Goal: Transaction & Acquisition: Purchase product/service

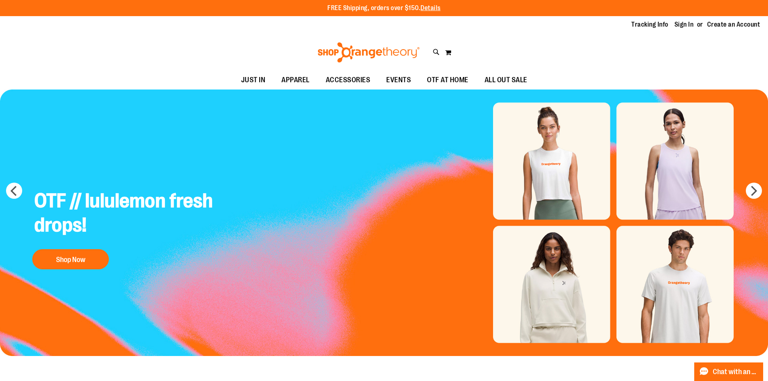
type input "**********"
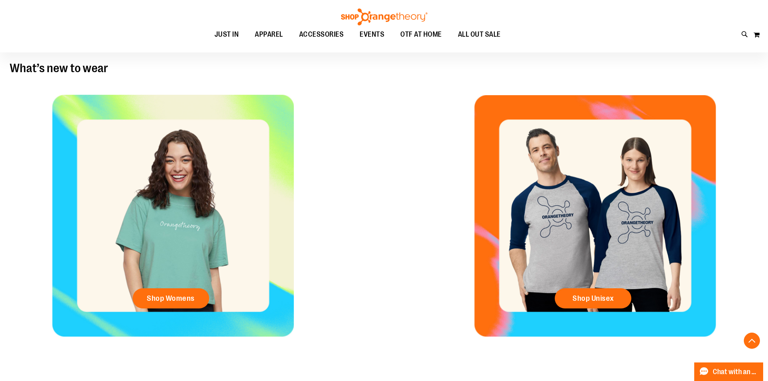
scroll to position [332, 0]
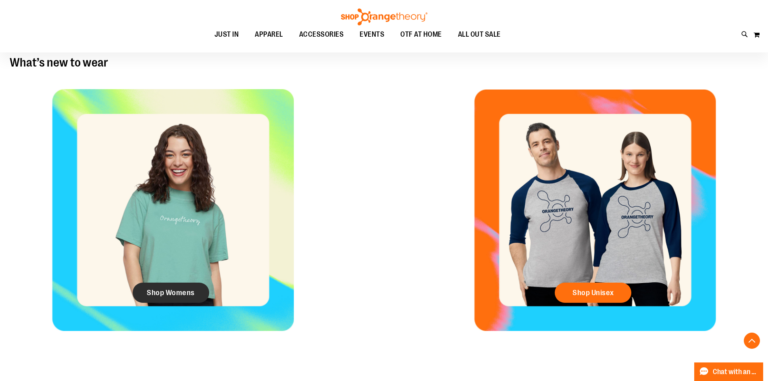
click at [189, 298] on link "Shop Womens" at bounding box center [171, 293] width 77 height 20
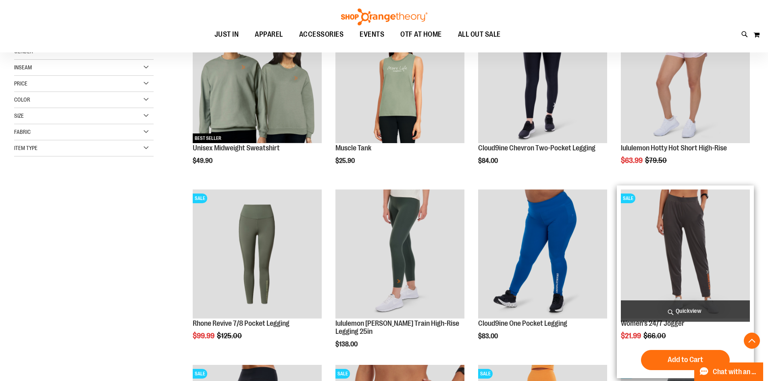
scroll to position [161, 0]
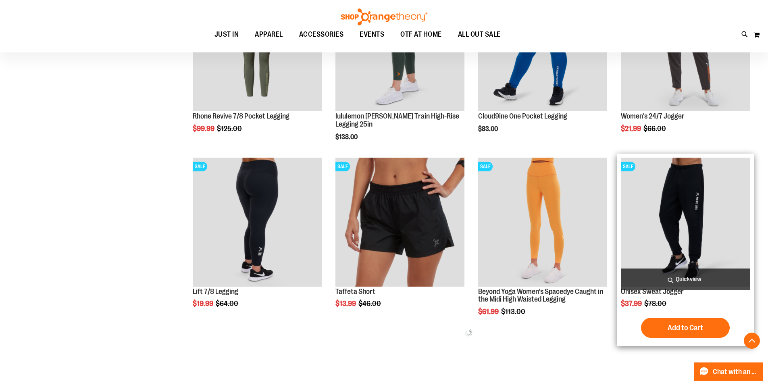
scroll to position [363, 0]
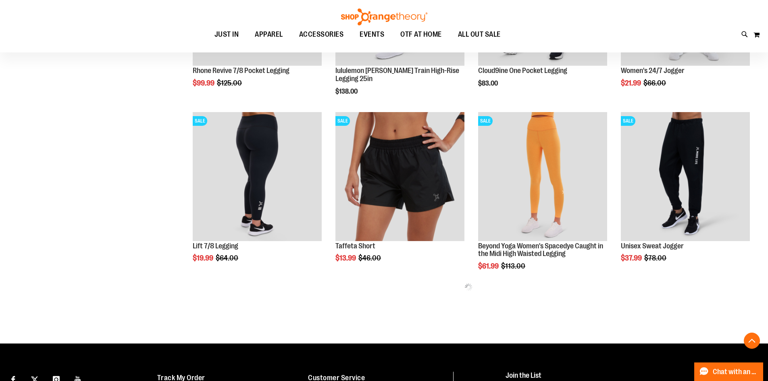
type input "**********"
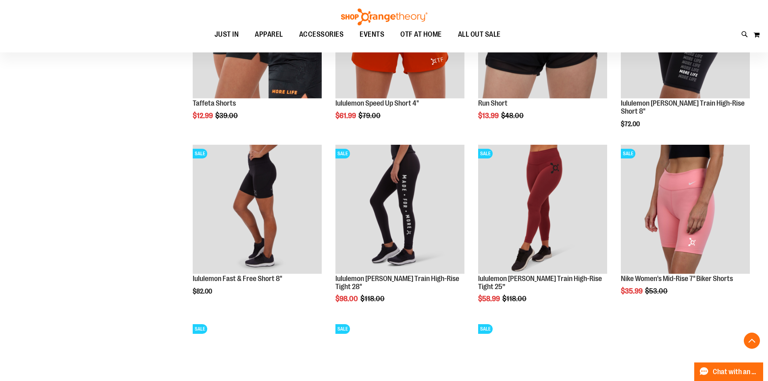
scroll to position [725, 0]
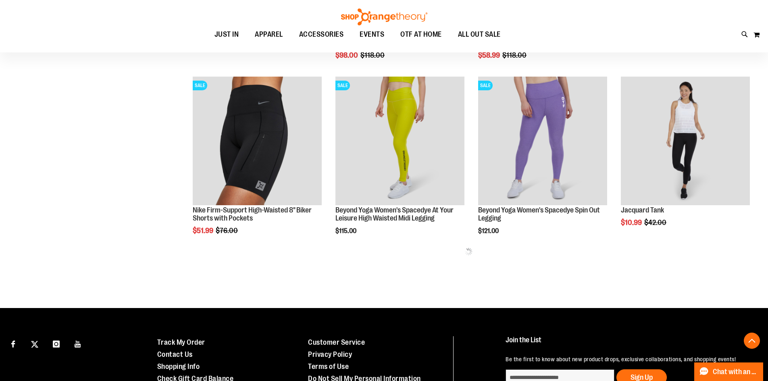
scroll to position [980, 0]
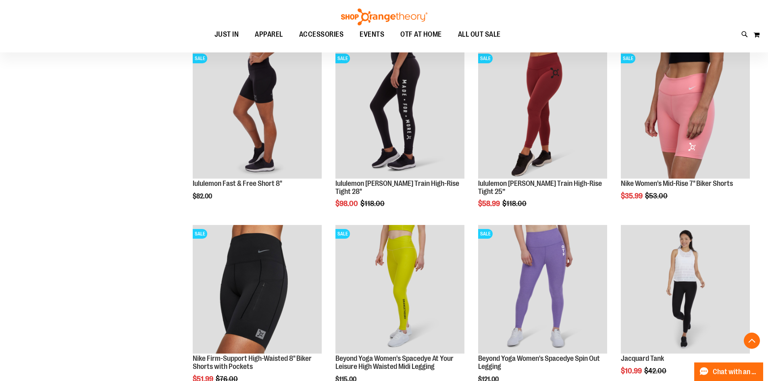
scroll to position [723, 0]
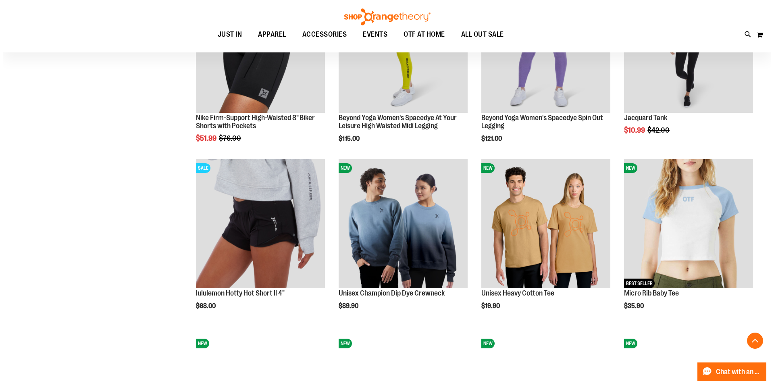
scroll to position [1167, 0]
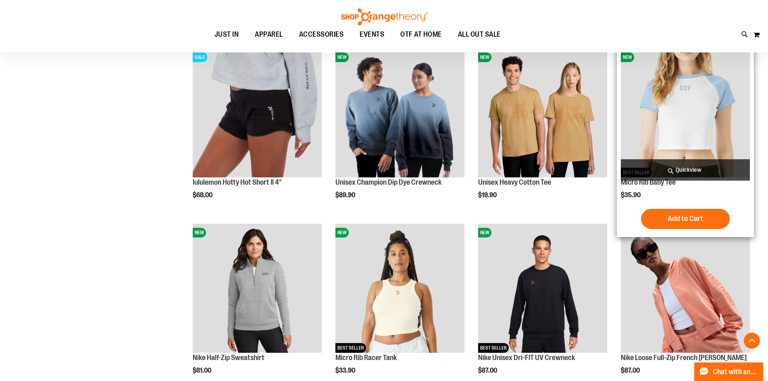
click at [704, 175] on span "Quickview" at bounding box center [685, 169] width 129 height 21
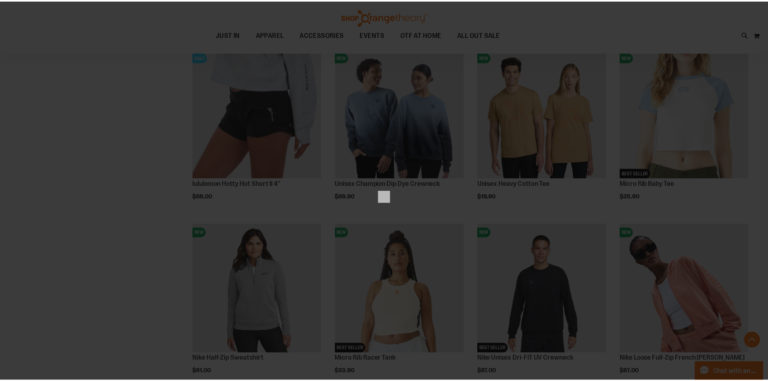
scroll to position [0, 0]
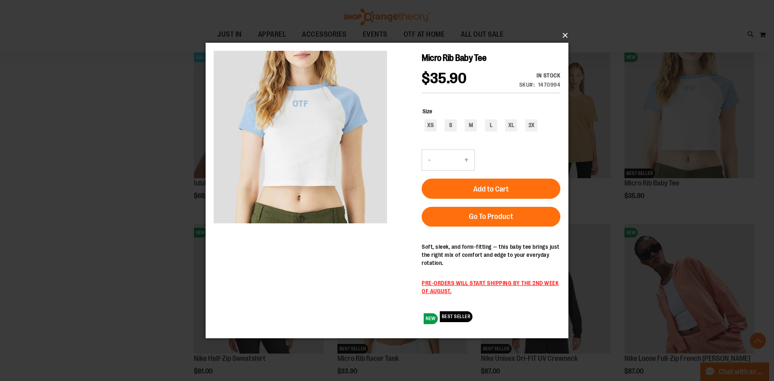
click at [566, 32] on button "×" at bounding box center [389, 36] width 363 height 18
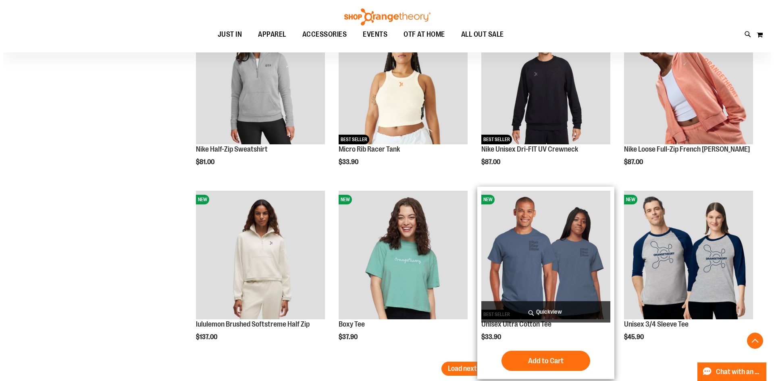
scroll to position [1288, 0]
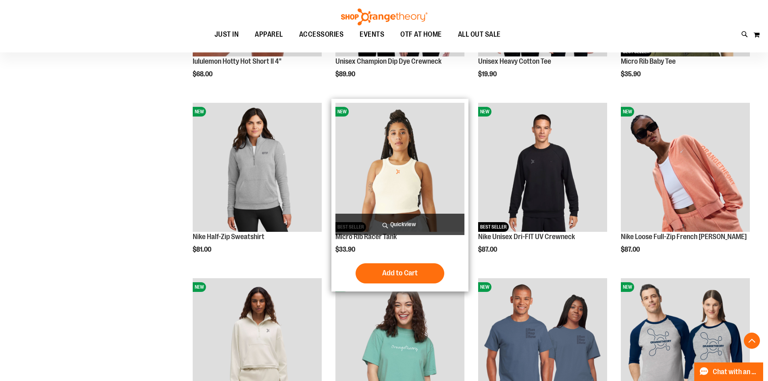
click at [396, 221] on span "Quickview" at bounding box center [400, 224] width 129 height 21
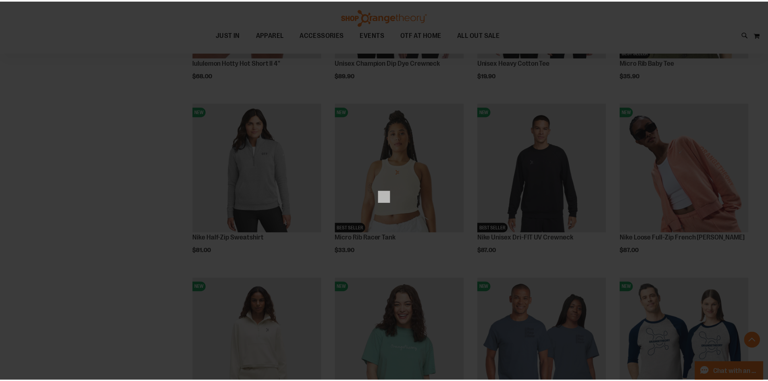
scroll to position [0, 0]
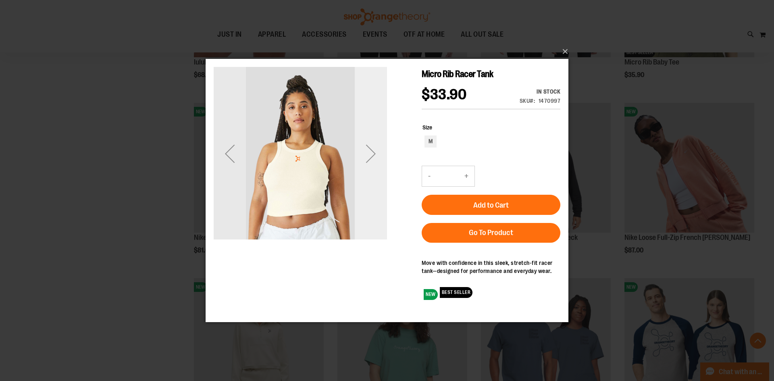
click at [370, 156] on div "Next" at bounding box center [371, 153] width 32 height 32
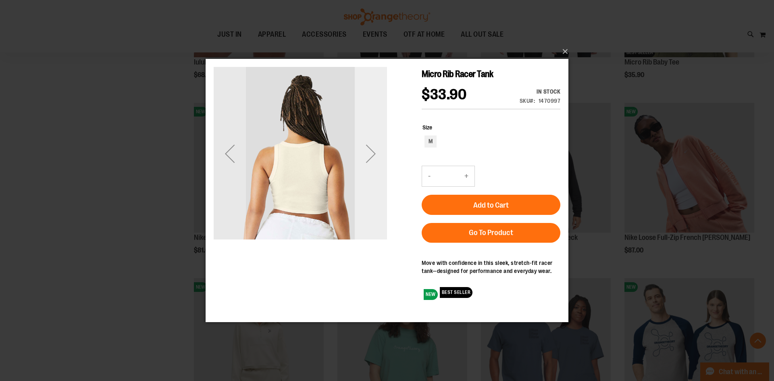
click at [370, 156] on div "Next" at bounding box center [371, 153] width 32 height 32
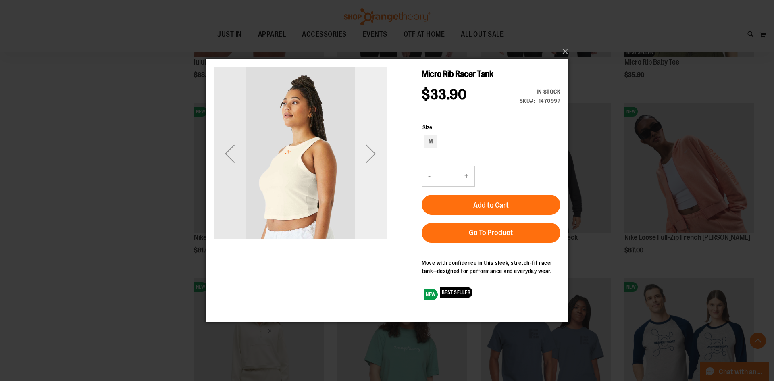
click at [369, 156] on div "Next" at bounding box center [371, 153] width 32 height 32
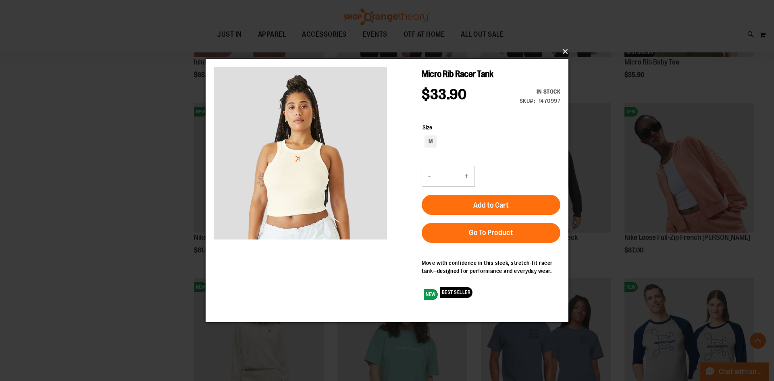
click at [560, 53] on button "×" at bounding box center [389, 52] width 363 height 18
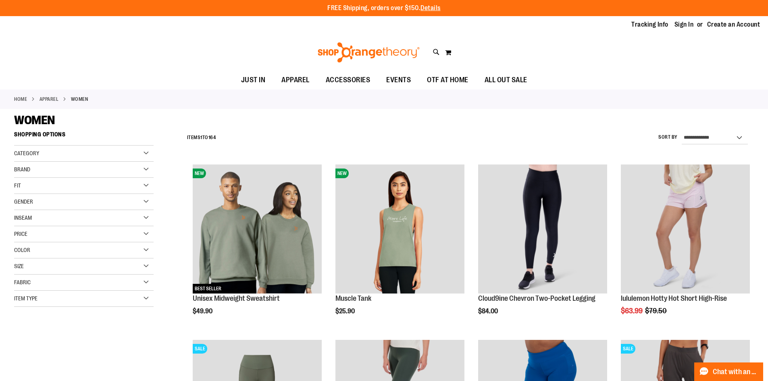
click at [356, 44] on img at bounding box center [369, 52] width 104 height 20
